Goal: Information Seeking & Learning: Find specific page/section

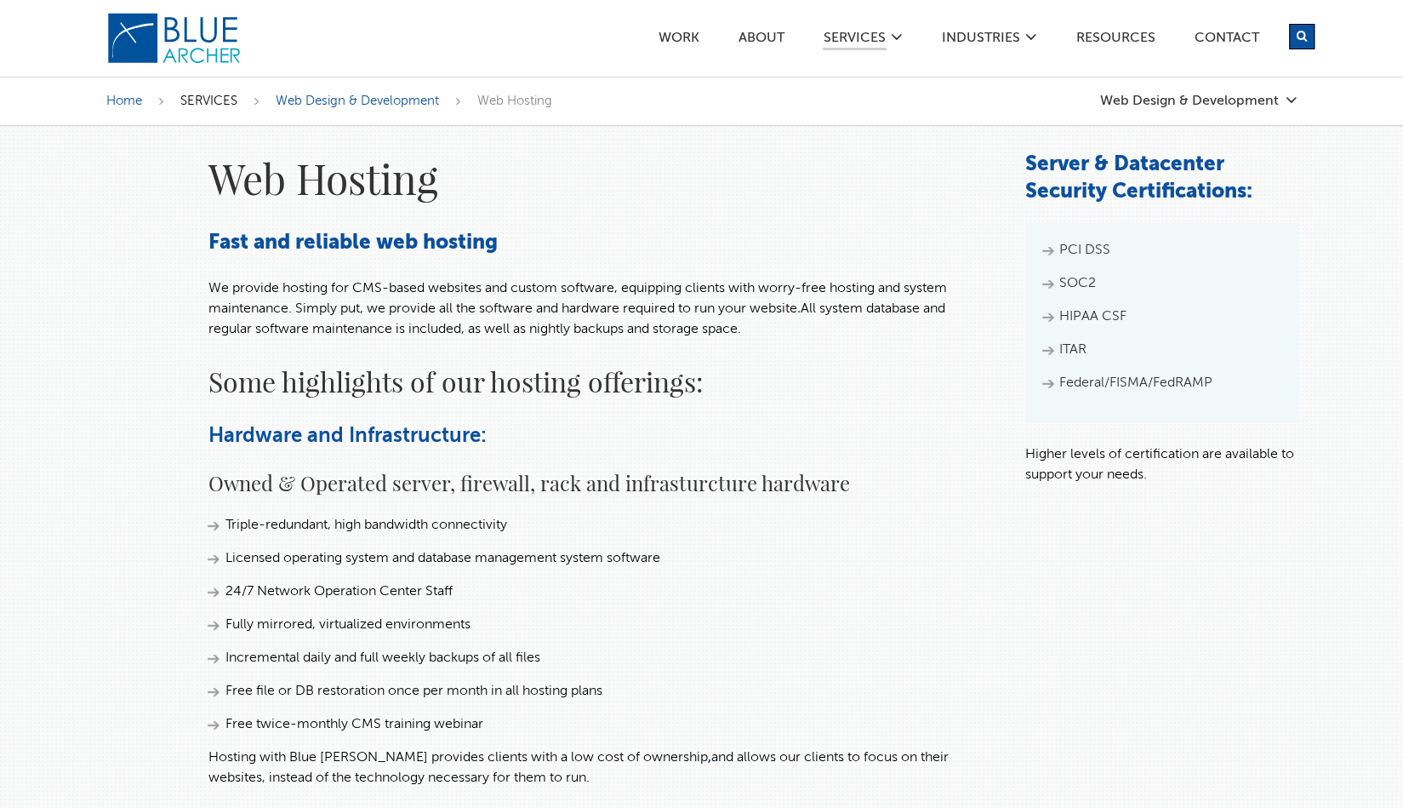
click at [225, 98] on span "SERVICES" at bounding box center [208, 100] width 57 height 13
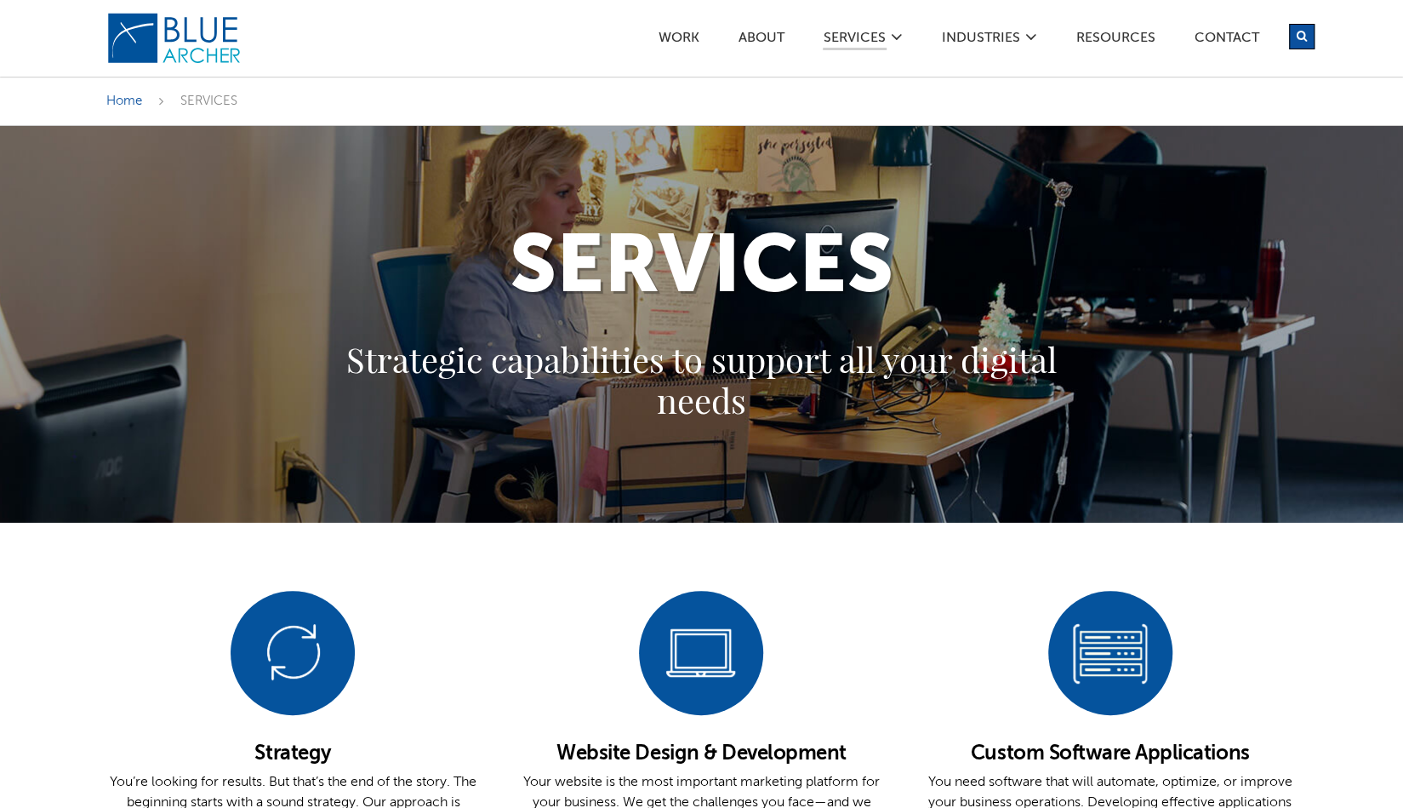
click at [1300, 33] on icon "submit" at bounding box center [1302, 36] width 10 height 11
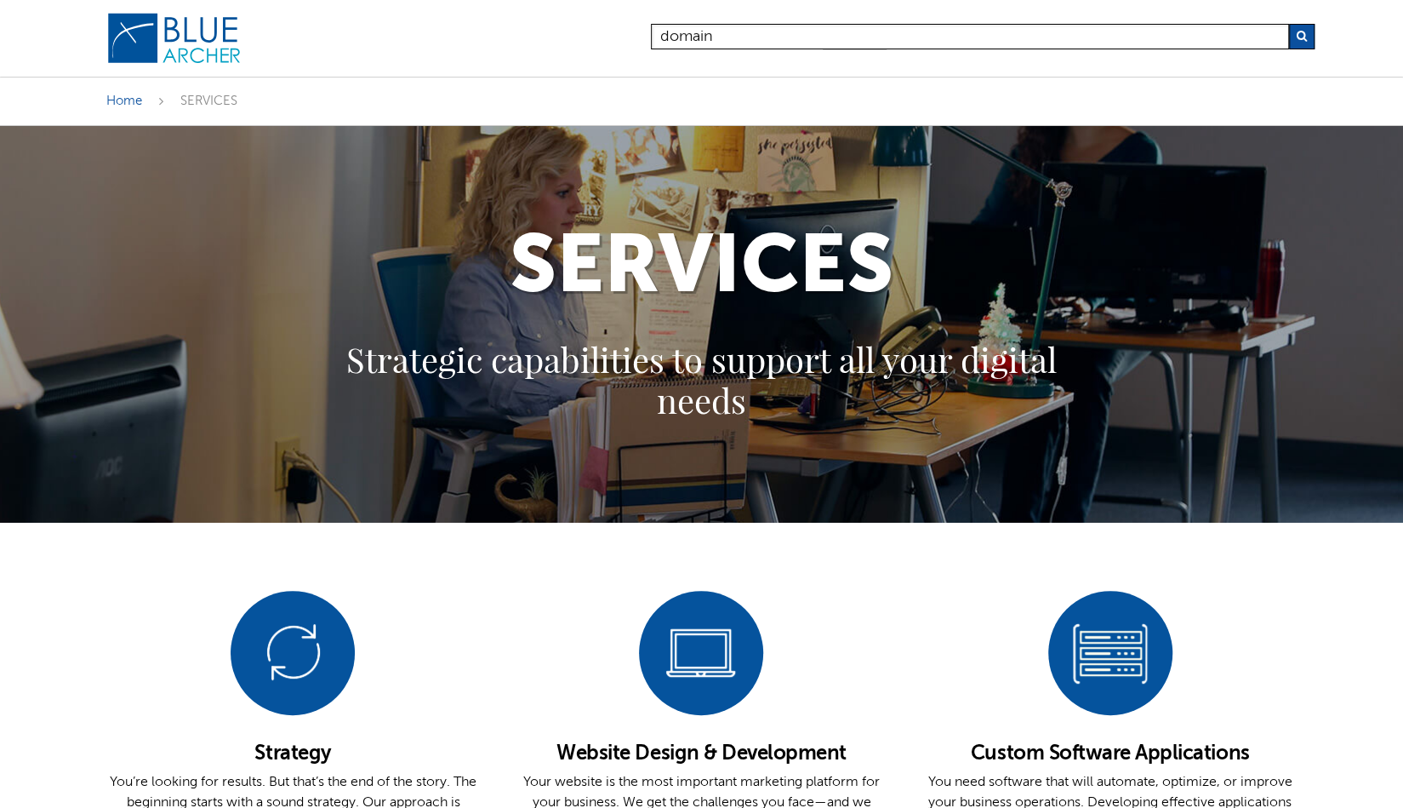
type input "domain"
click at [1289, 24] on button "submit" at bounding box center [1302, 37] width 26 height 26
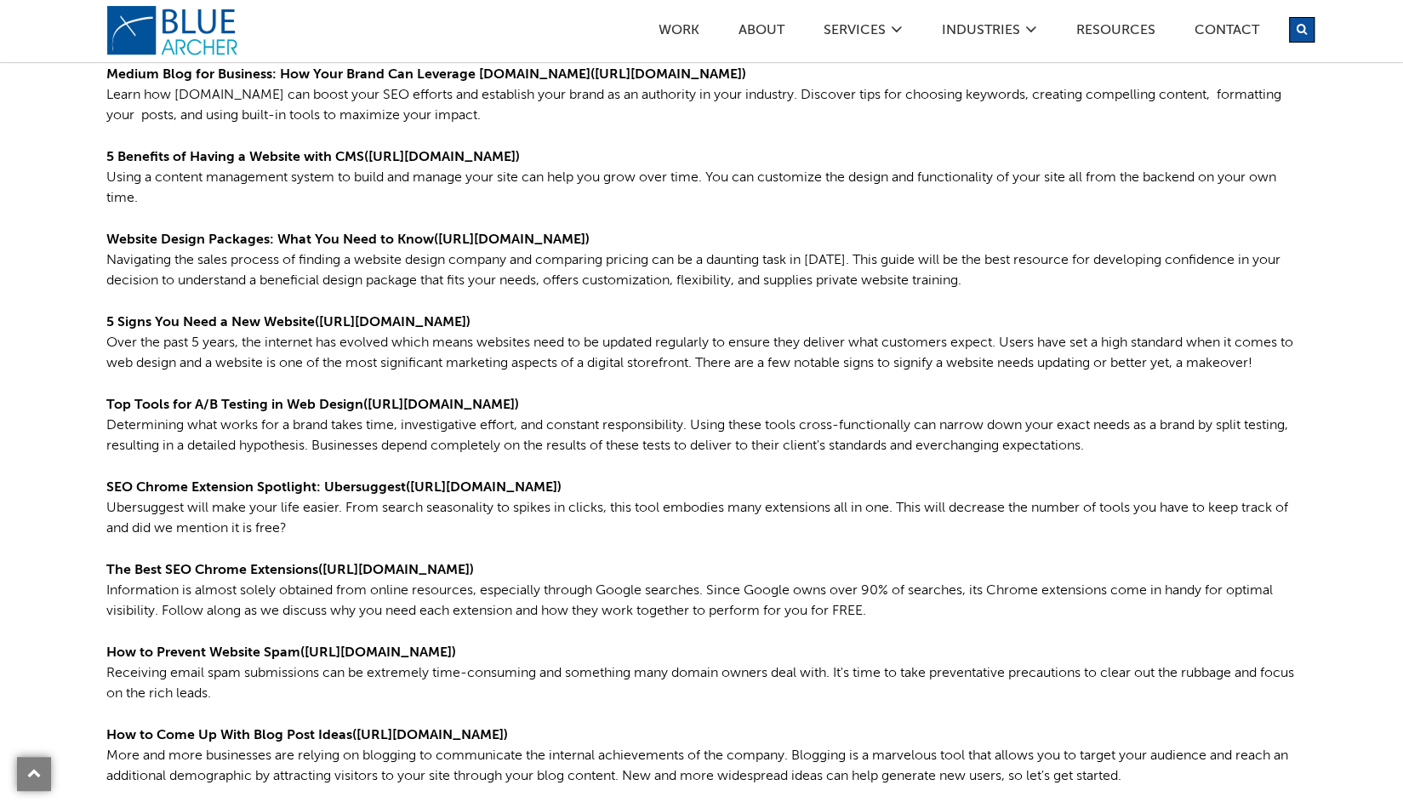
scroll to position [681, 0]
